Goal: Transaction & Acquisition: Book appointment/travel/reservation

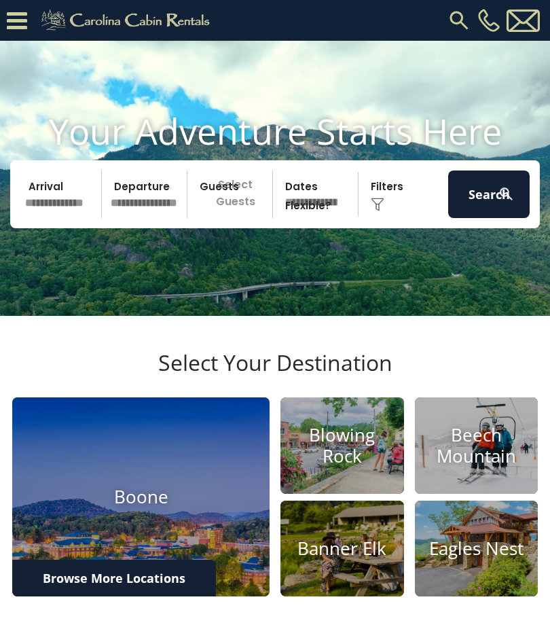
click at [467, 11] on img at bounding box center [459, 20] width 24 height 24
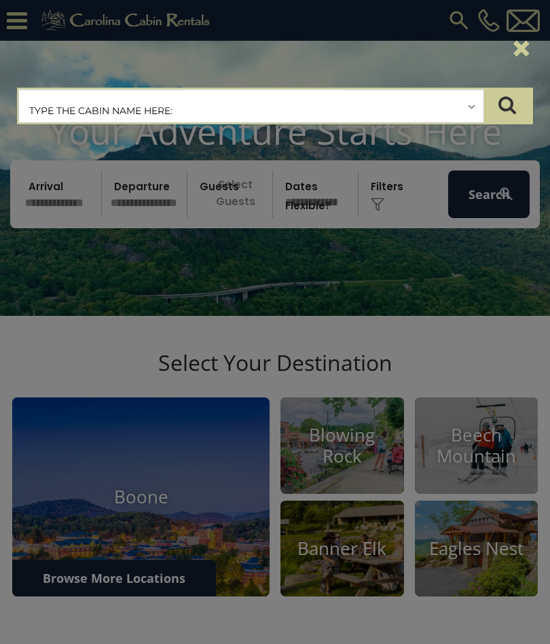
click at [304, 100] on input "text" at bounding box center [251, 107] width 465 height 34
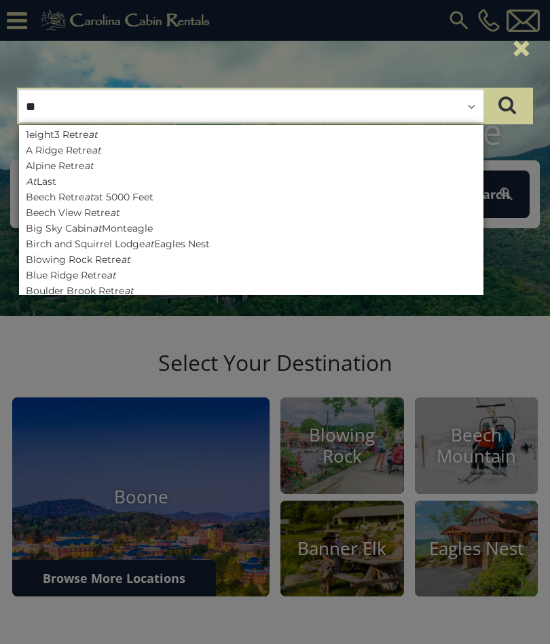
type input "*"
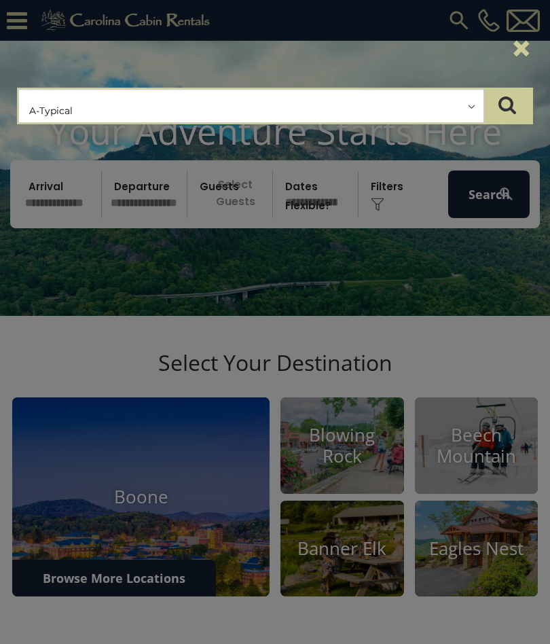
click at [499, 104] on icon "submit" at bounding box center [508, 104] width 18 height 19
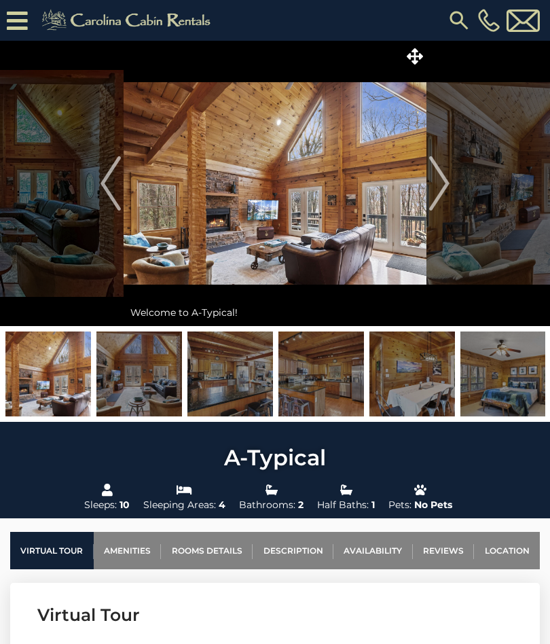
click at [372, 552] on link "Availability" at bounding box center [373, 550] width 79 height 37
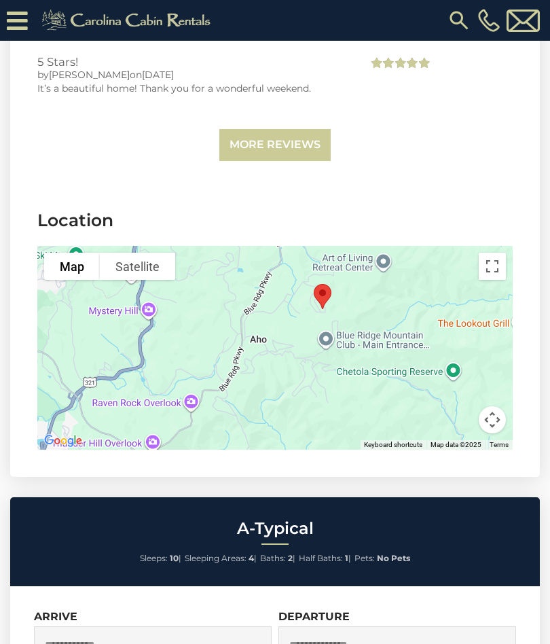
scroll to position [4283, 0]
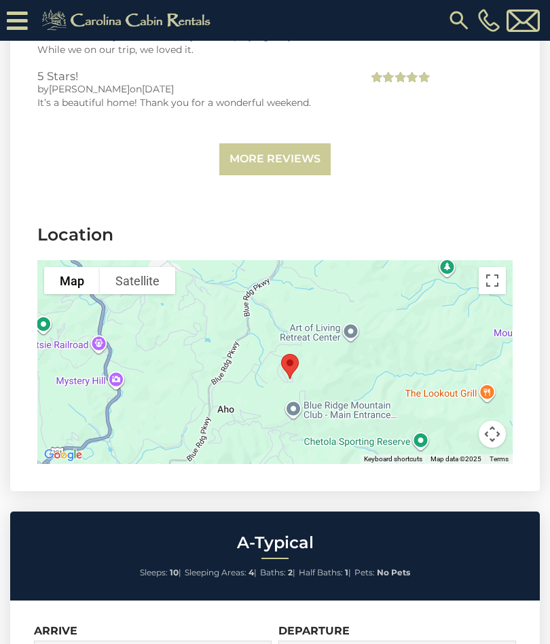
click at [481, 369] on div at bounding box center [275, 362] width 476 height 204
click at [461, 374] on div at bounding box center [275, 362] width 476 height 204
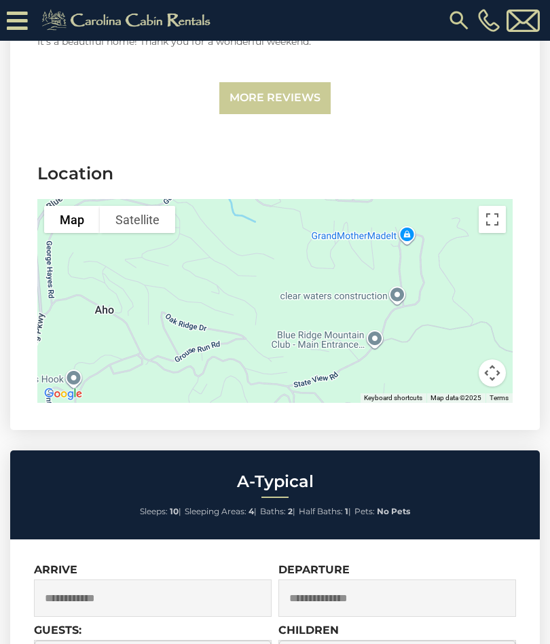
scroll to position [4403, 0]
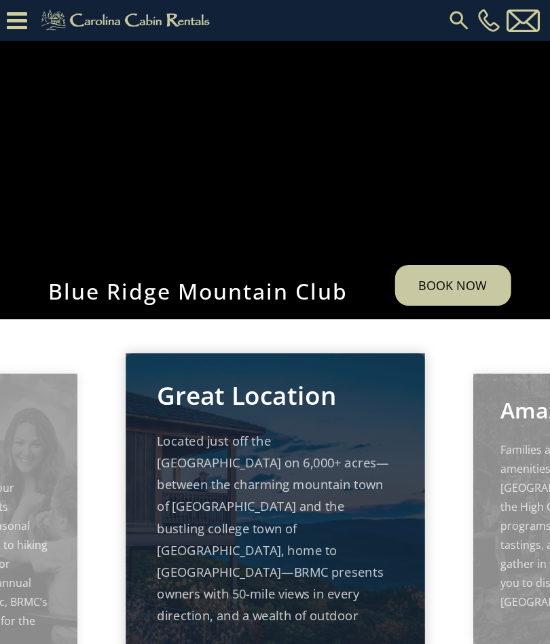
click at [458, 305] on link "Book Now" at bounding box center [453, 285] width 116 height 41
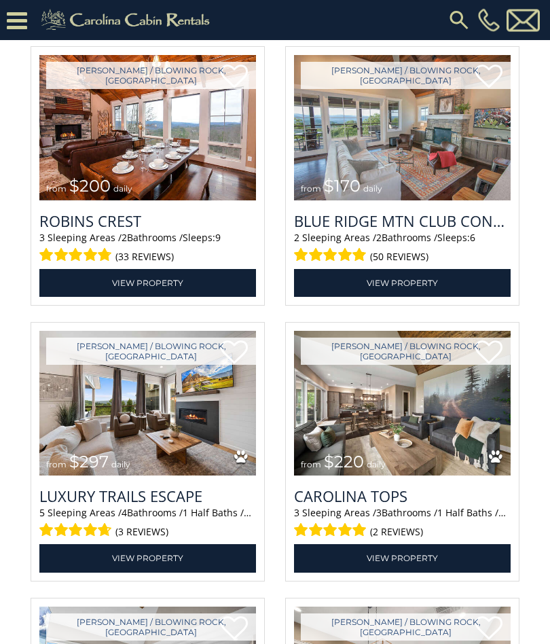
scroll to position [2025, 0]
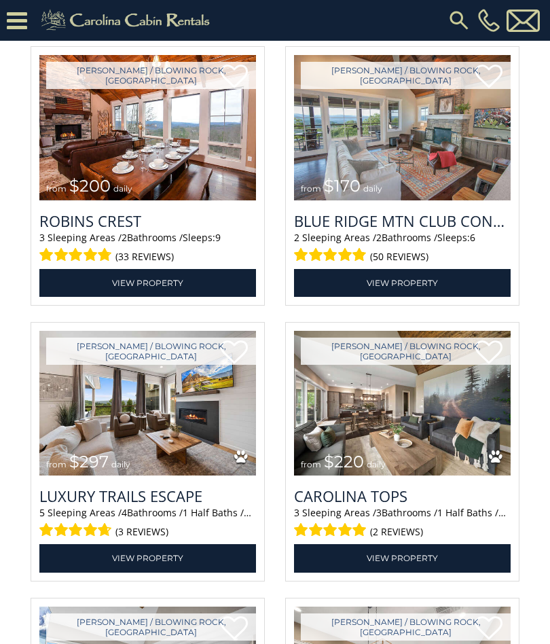
click at [412, 175] on img at bounding box center [402, 127] width 217 height 145
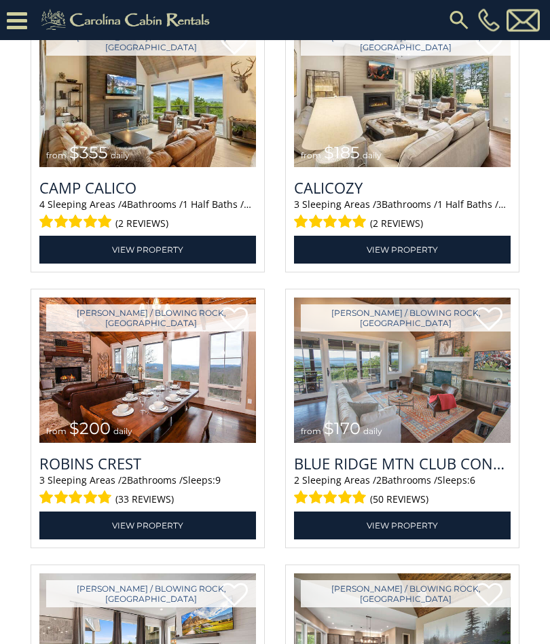
scroll to position [1782, 0]
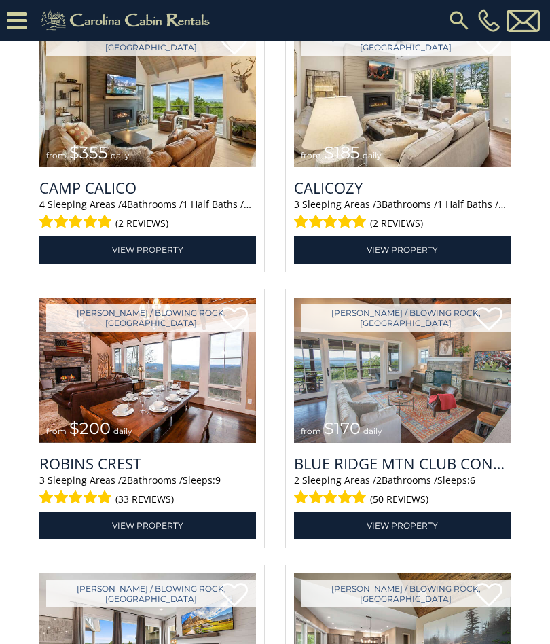
click at [433, 474] on h3 "Blue Ridge Mtn Club Condo C-303" at bounding box center [402, 463] width 217 height 20
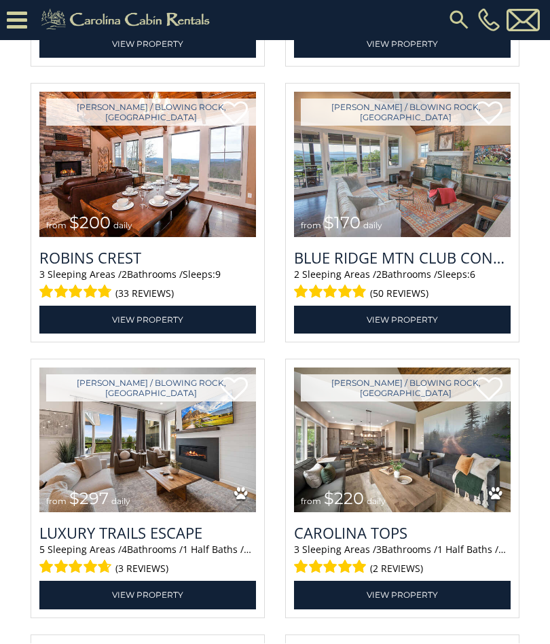
scroll to position [1989, 0]
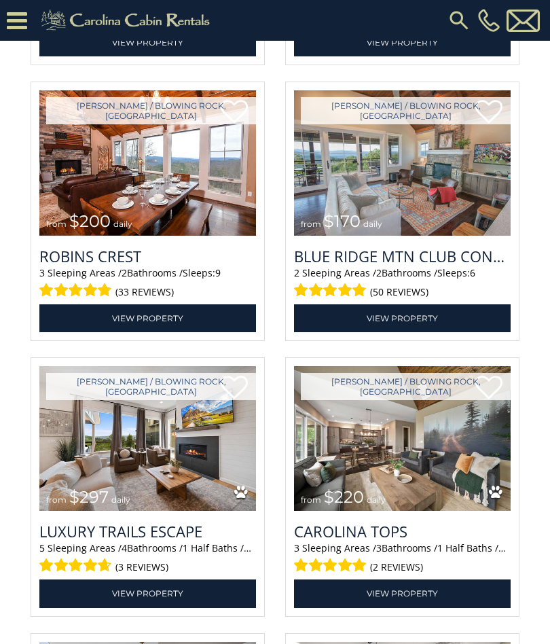
click at [83, 332] on link "View Property" at bounding box center [147, 318] width 217 height 28
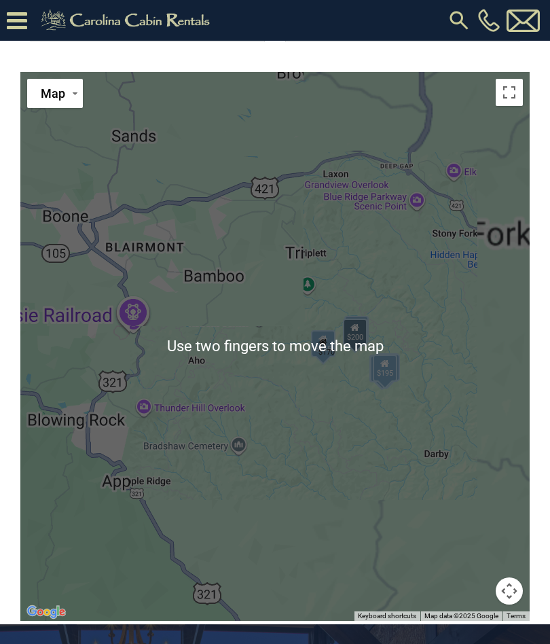
scroll to position [3114, 0]
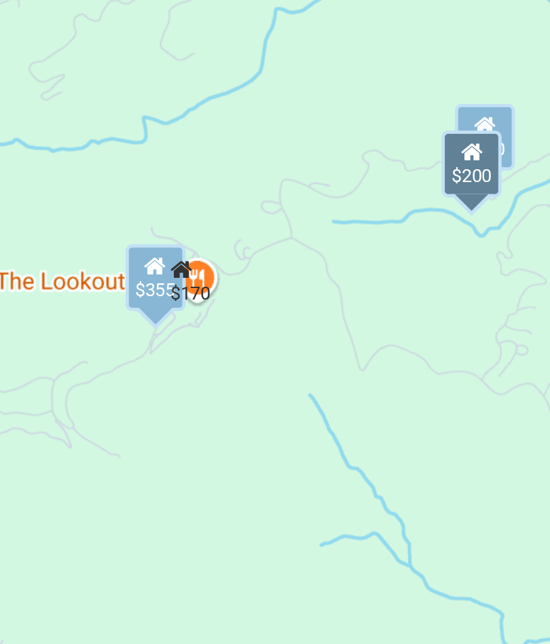
click at [245, 395] on div "$170" at bounding box center [253, 404] width 16 height 19
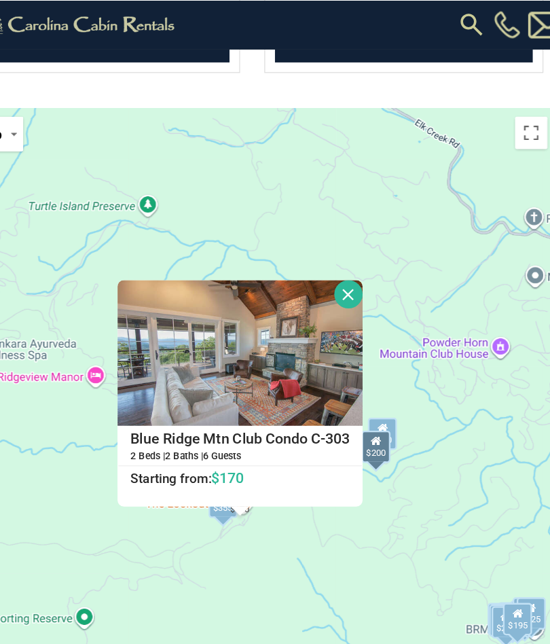
scroll to position [3091, 0]
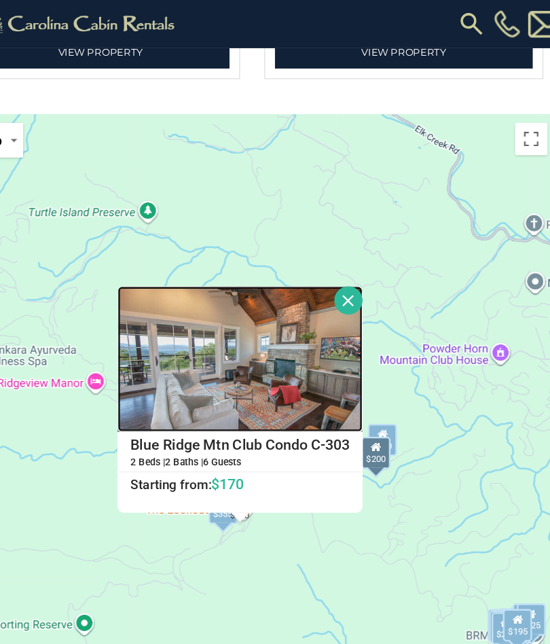
click at [162, 322] on img at bounding box center [265, 302] width 206 height 122
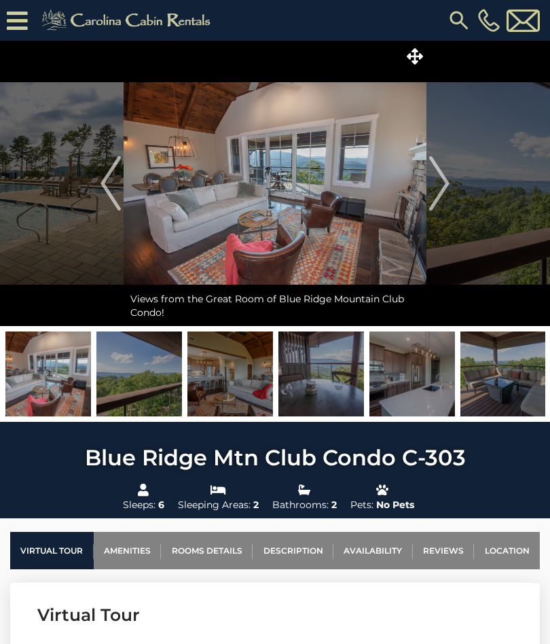
click at [444, 183] on img "Next" at bounding box center [439, 183] width 20 height 54
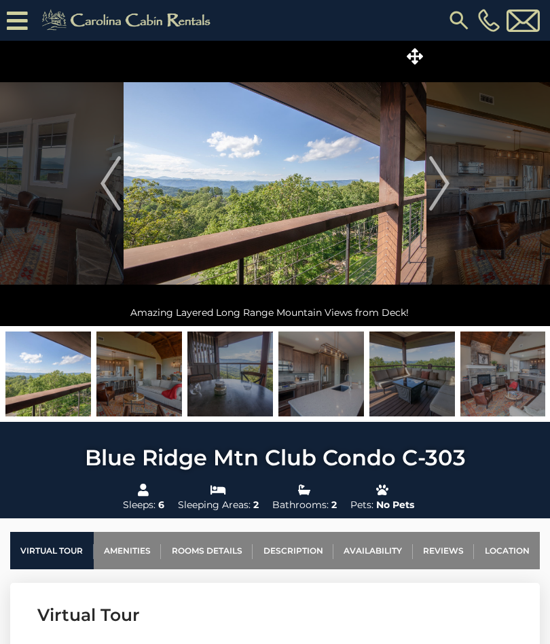
click at [444, 179] on img "Next" at bounding box center [439, 183] width 20 height 54
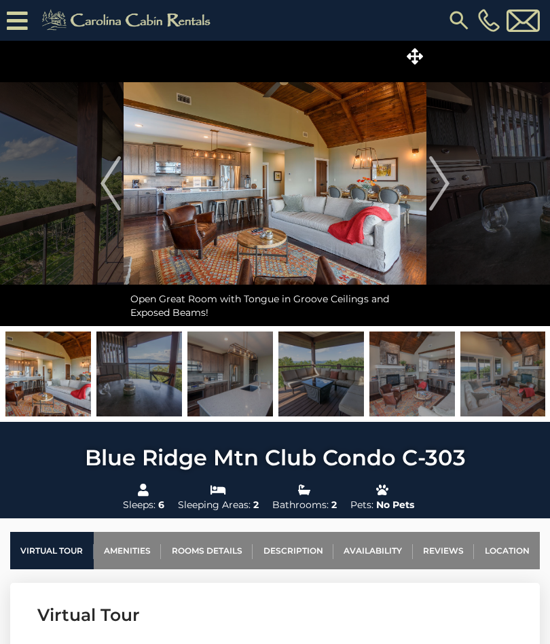
click at [442, 183] on img "Next" at bounding box center [439, 183] width 20 height 54
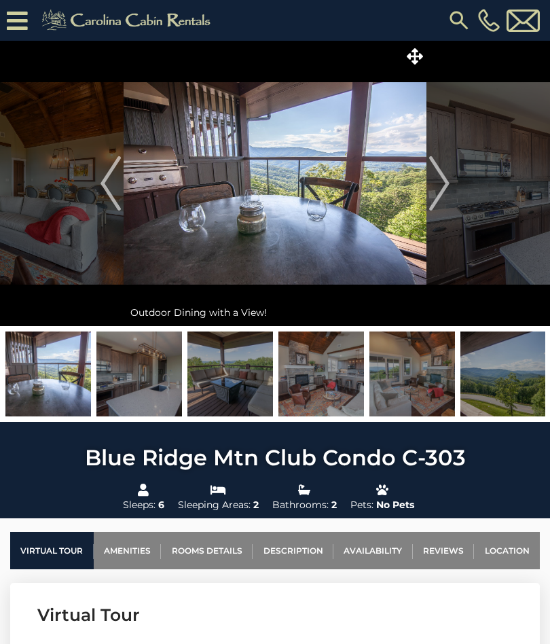
click at [442, 186] on img "Next" at bounding box center [439, 183] width 20 height 54
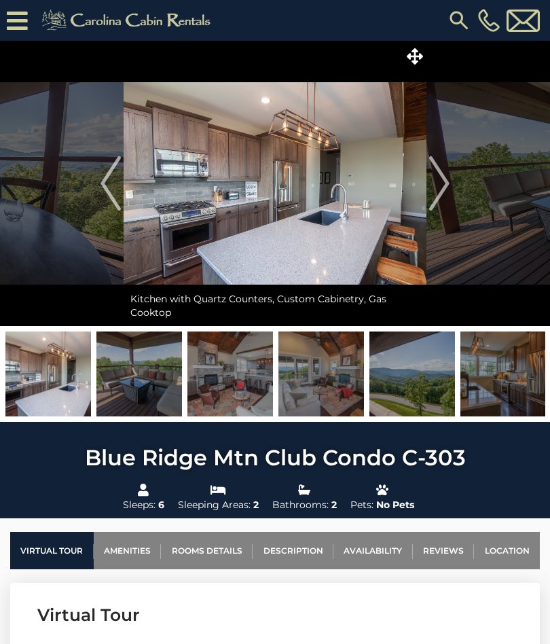
click at [446, 185] on img "Next" at bounding box center [439, 183] width 20 height 54
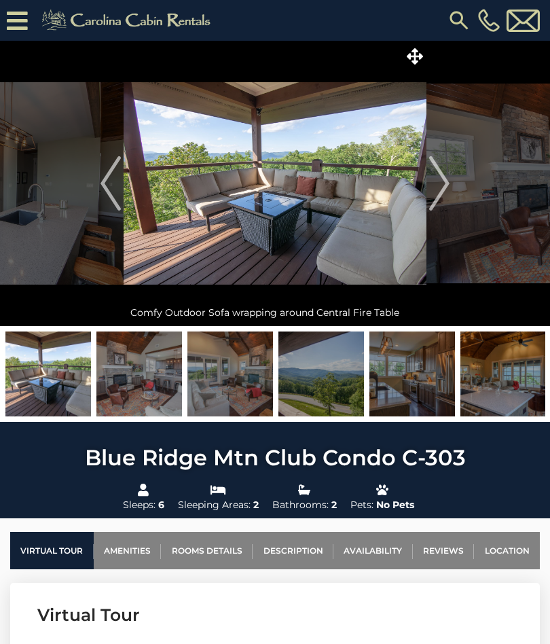
click at [448, 185] on img "Next" at bounding box center [439, 183] width 20 height 54
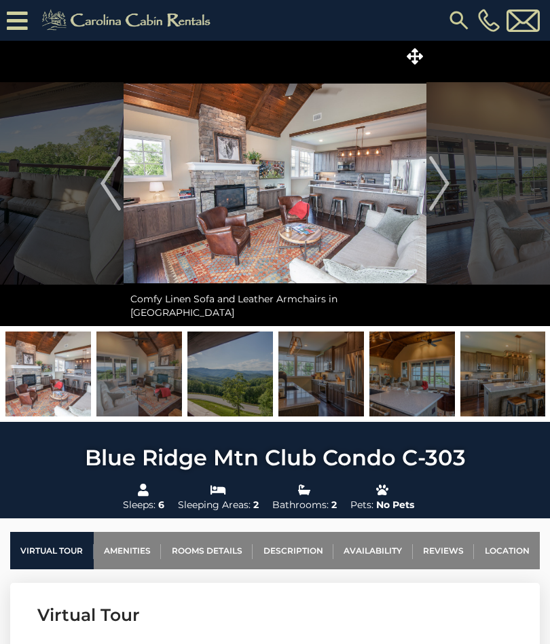
click at [451, 188] on button "Next" at bounding box center [440, 183] width 26 height 285
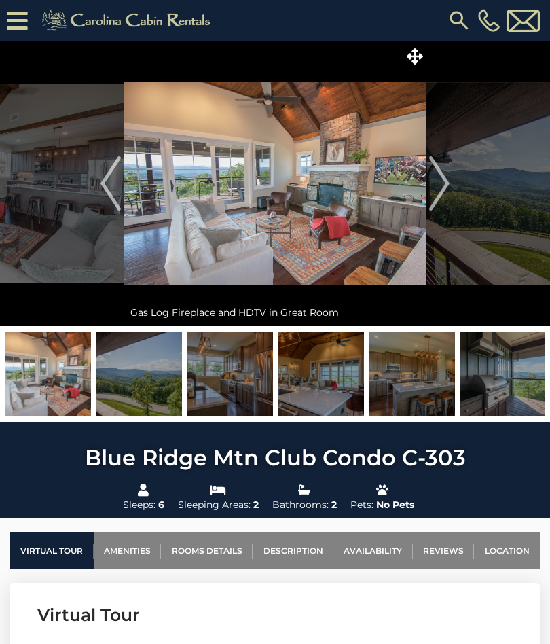
click at [446, 186] on img "Next" at bounding box center [439, 183] width 20 height 54
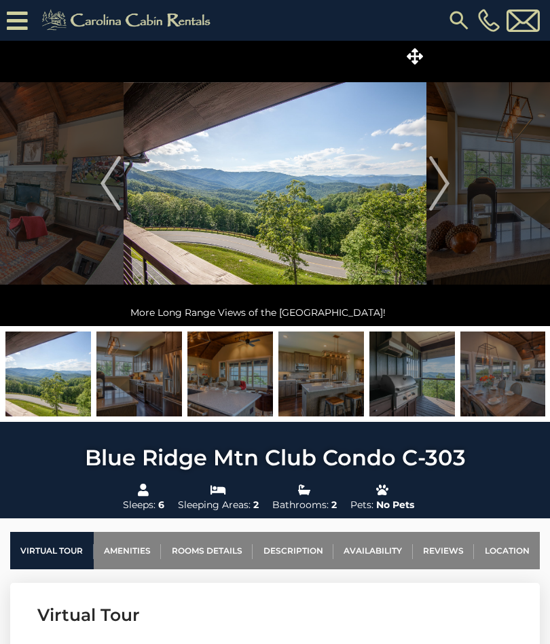
click at [444, 185] on img "Next" at bounding box center [439, 183] width 20 height 54
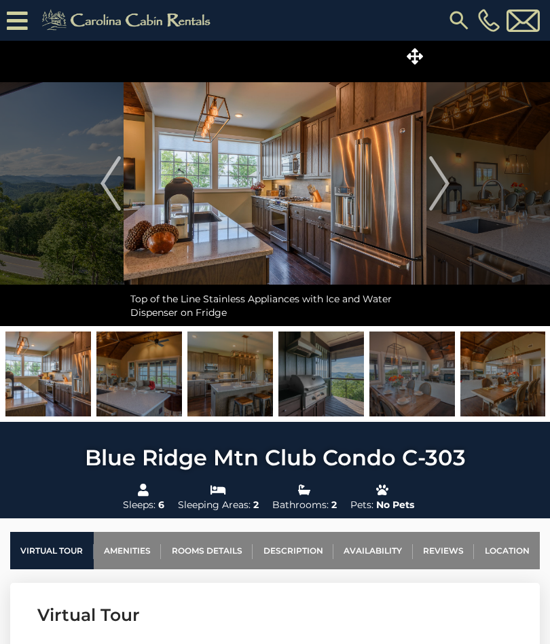
click at [116, 188] on img "Previous" at bounding box center [111, 183] width 20 height 54
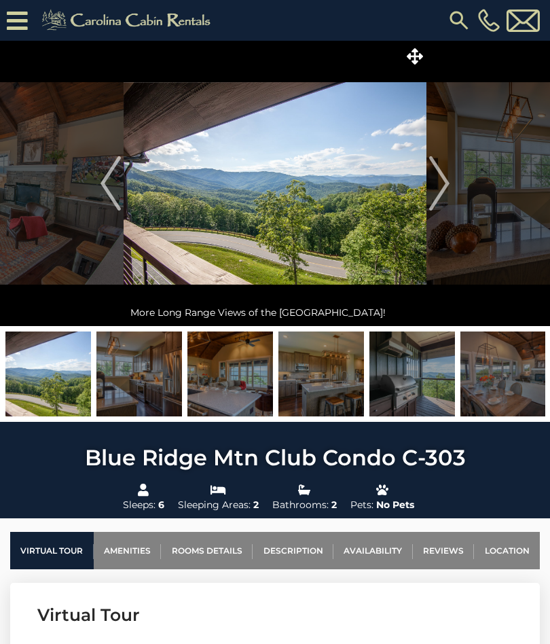
click at [117, 189] on img "Previous" at bounding box center [111, 183] width 20 height 54
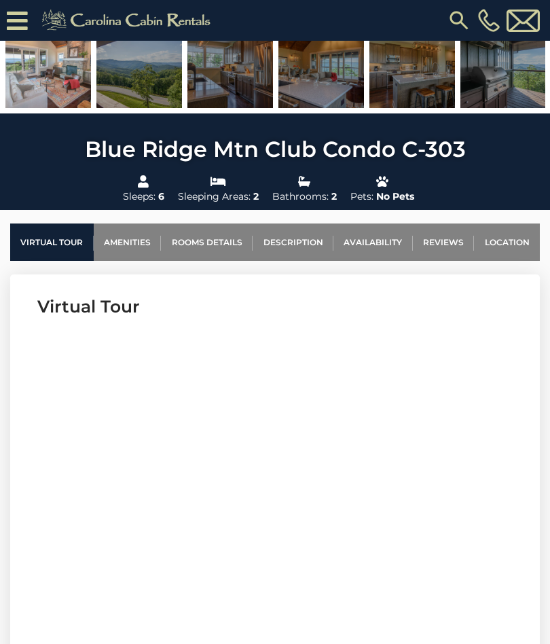
click at [371, 238] on link "Availability" at bounding box center [373, 242] width 79 height 37
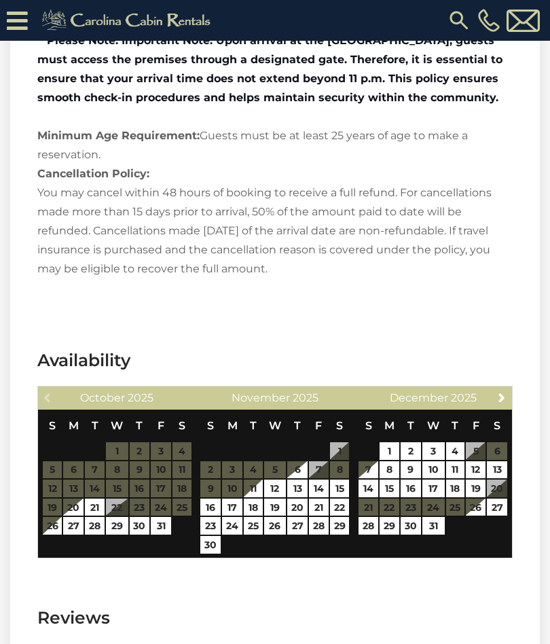
scroll to position [3473, 0]
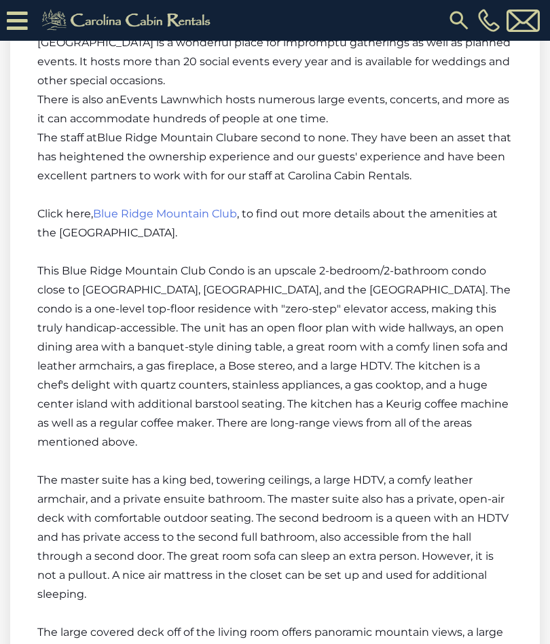
scroll to position [2437, 0]
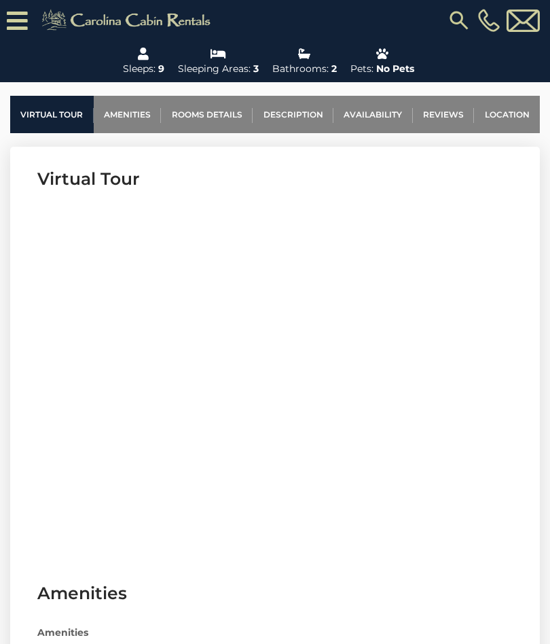
scroll to position [463, 0]
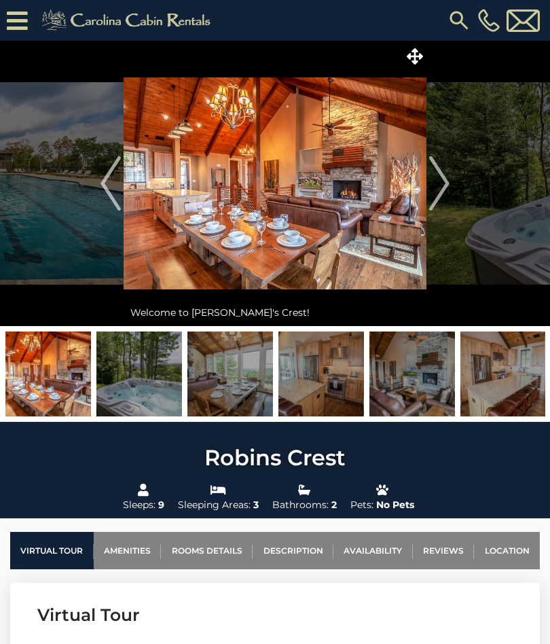
click at [451, 189] on button "Next" at bounding box center [440, 183] width 26 height 285
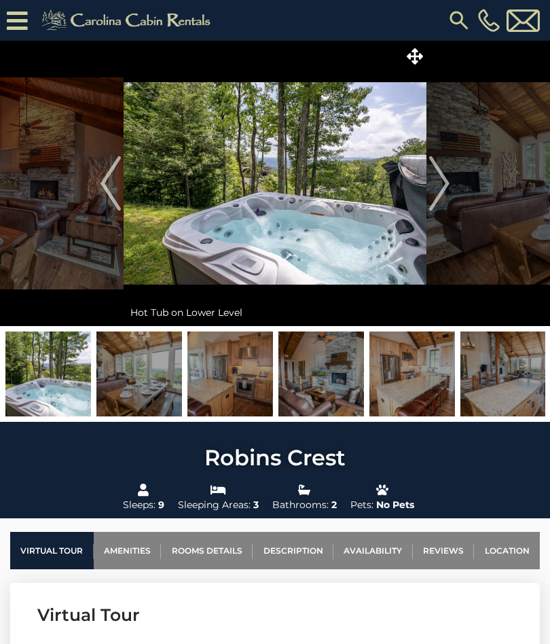
click at [435, 181] on img "Next" at bounding box center [439, 183] width 20 height 54
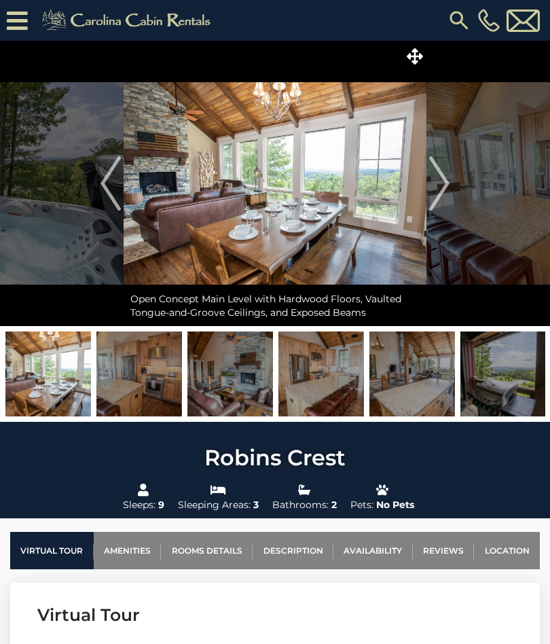
click at [444, 179] on img "Next" at bounding box center [439, 183] width 20 height 54
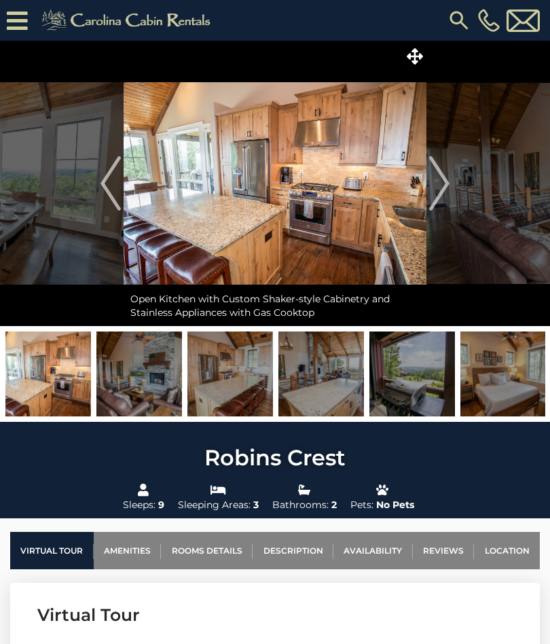
click at [444, 182] on img "Next" at bounding box center [439, 183] width 20 height 54
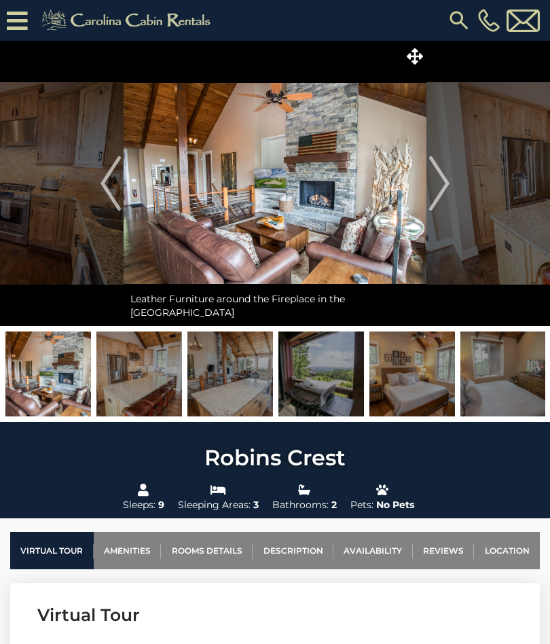
click at [444, 183] on img "Next" at bounding box center [439, 183] width 20 height 54
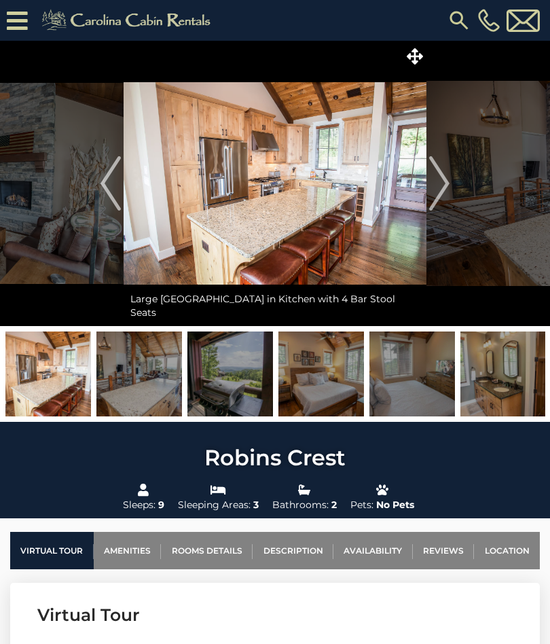
click at [444, 184] on img "Next" at bounding box center [439, 183] width 20 height 54
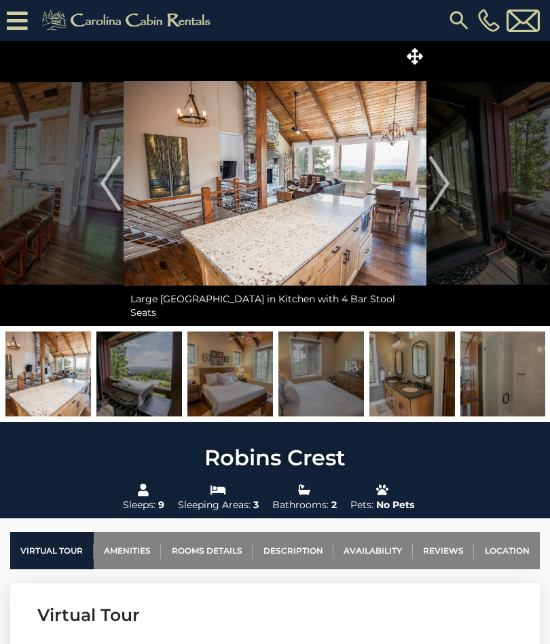
click at [452, 179] on button "Next" at bounding box center [440, 183] width 26 height 285
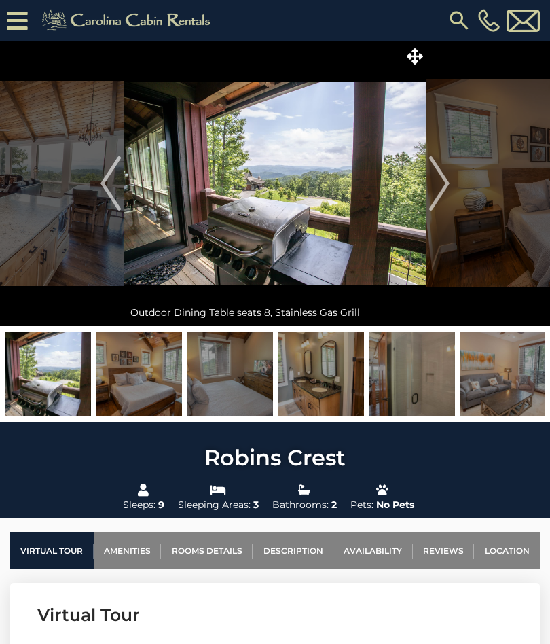
click at [544, 348] on img at bounding box center [504, 374] width 86 height 85
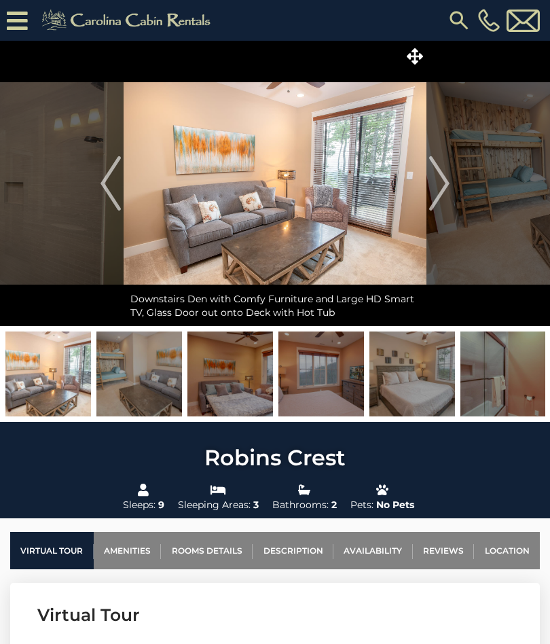
click at [539, 338] on img at bounding box center [504, 374] width 86 height 85
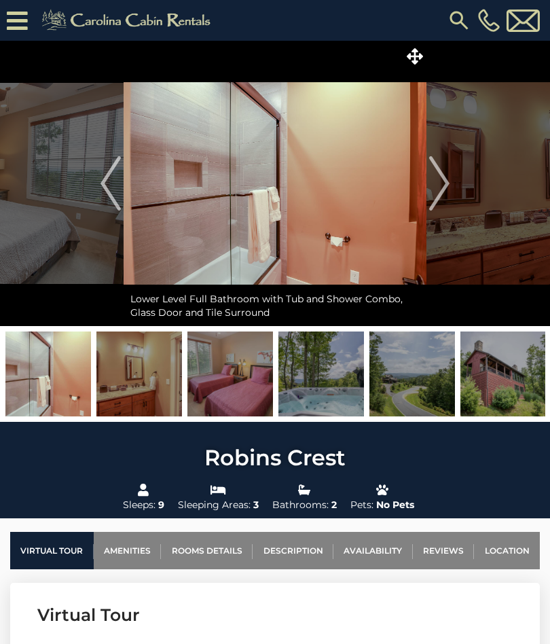
click at [543, 334] on img at bounding box center [504, 374] width 86 height 85
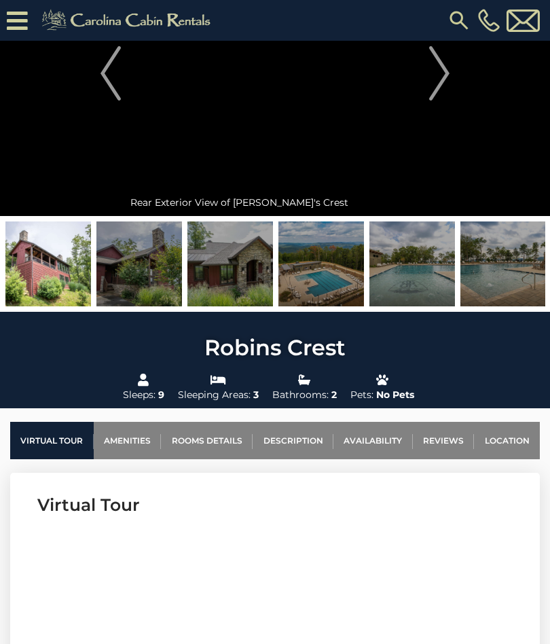
scroll to position [129, 0]
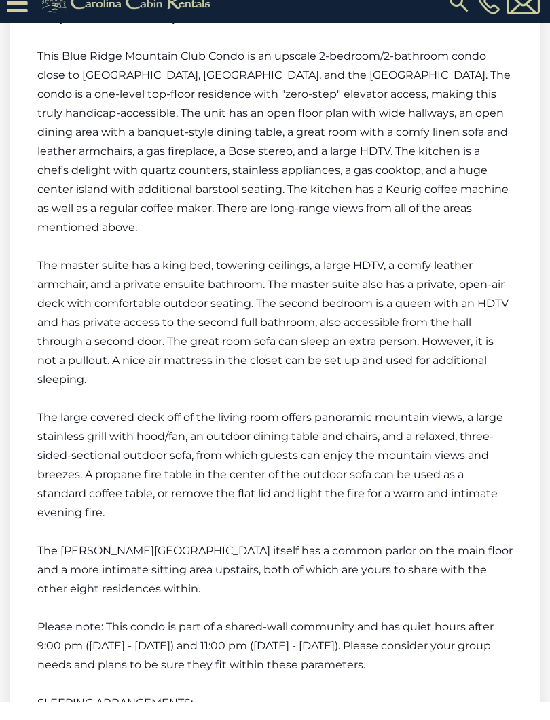
scroll to position [2671, 0]
